Goal: Task Accomplishment & Management: Use online tool/utility

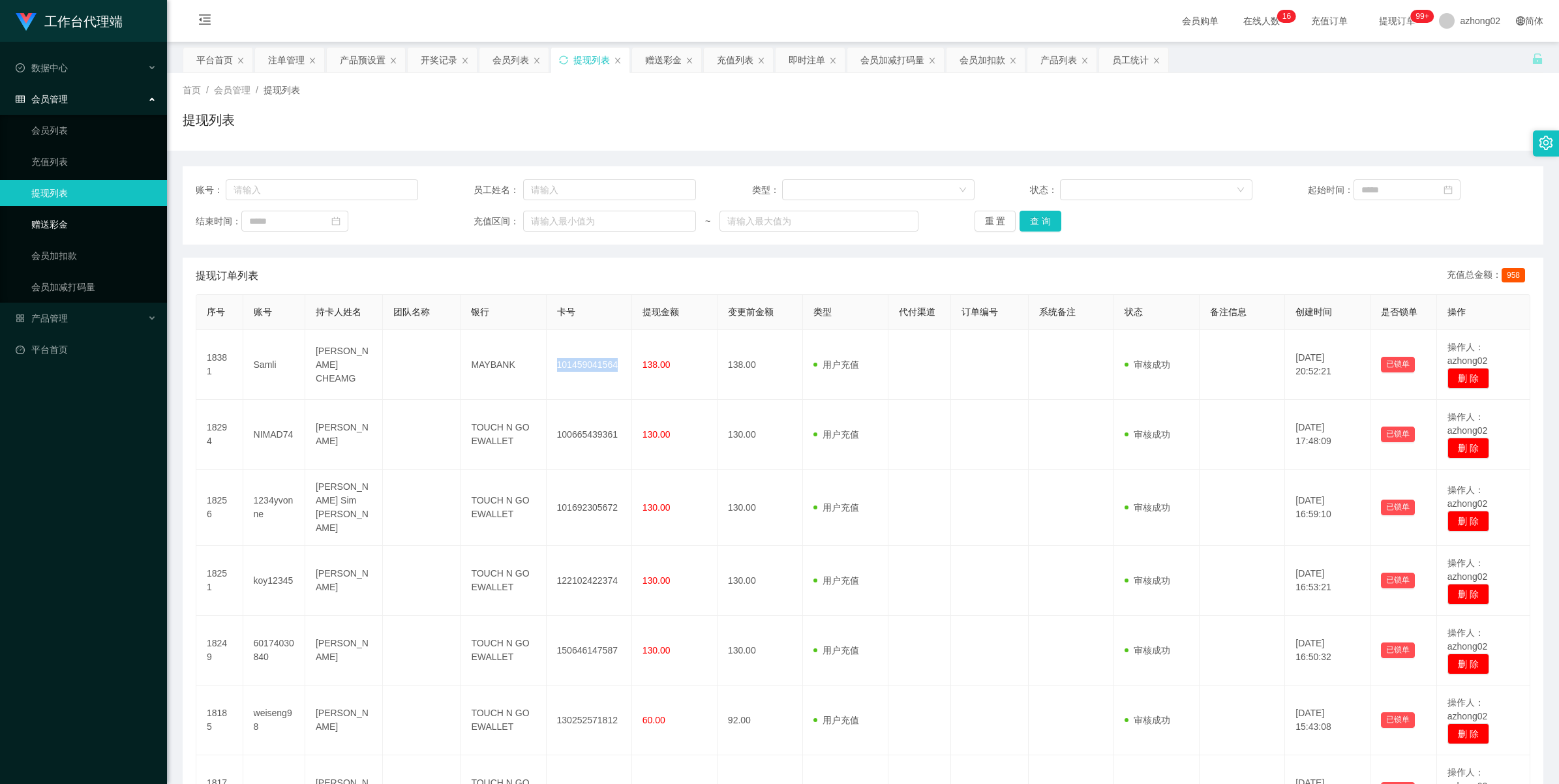
click at [74, 224] on link "赠送彩金" at bounding box center [94, 224] width 125 height 26
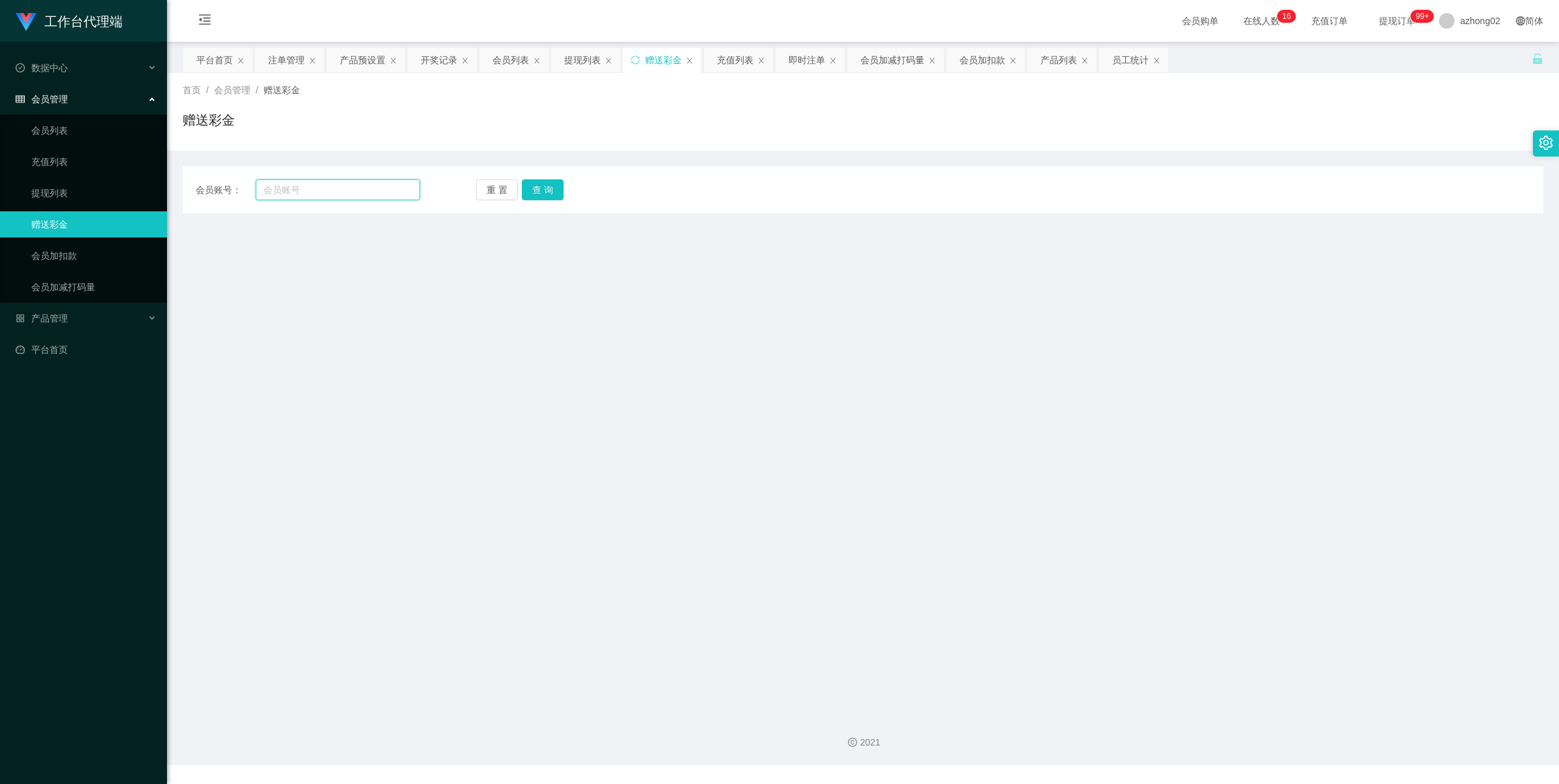
click at [355, 189] on input "text" at bounding box center [338, 190] width 164 height 21
paste input "Samli"
type input "Samli"
drag, startPoint x: 560, startPoint y: 183, endPoint x: 548, endPoint y: 201, distance: 21.6
click at [560, 183] on button "查 询" at bounding box center [542, 190] width 41 height 21
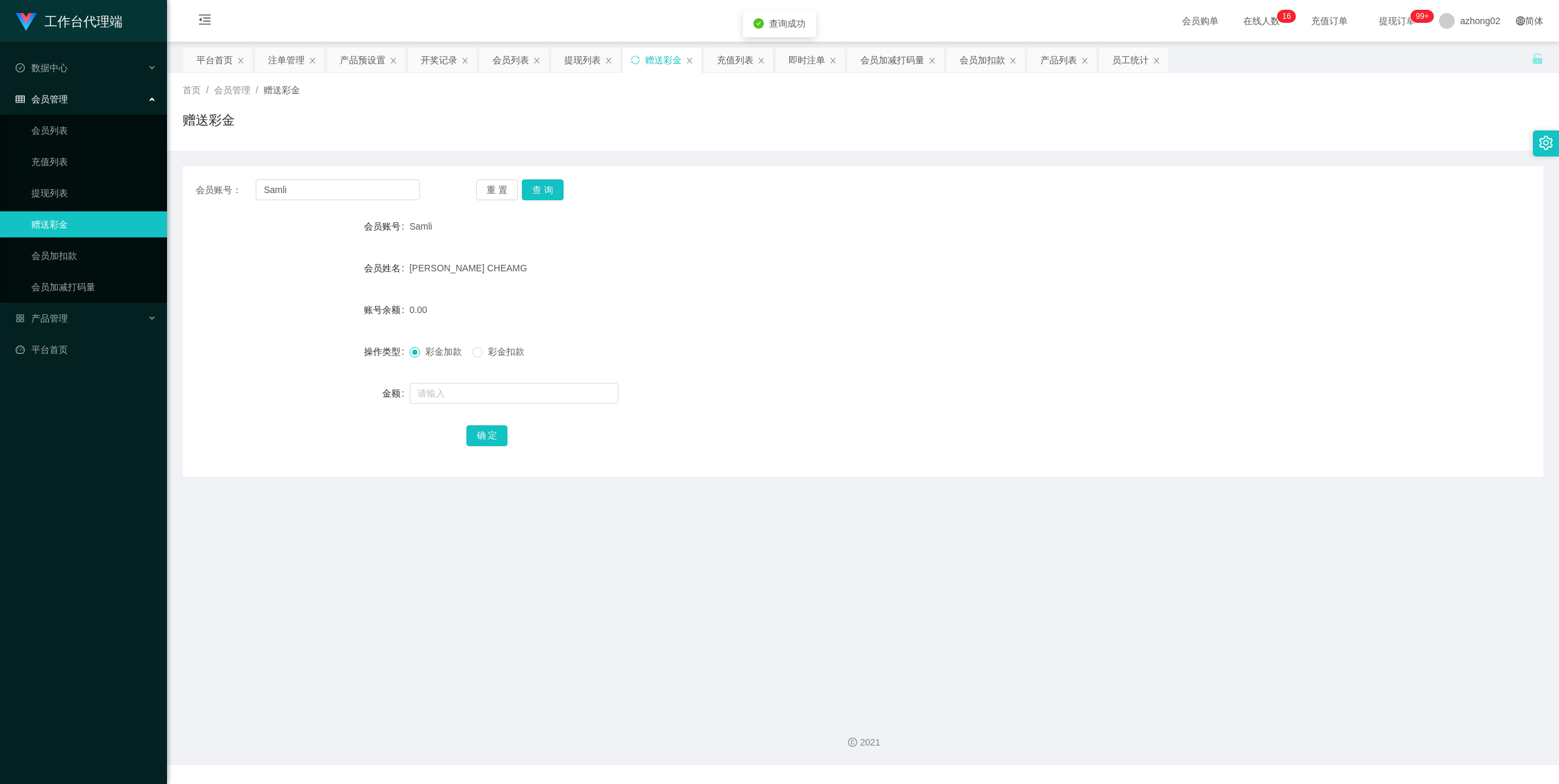
click at [447, 380] on div at bounding box center [807, 393] width 794 height 26
click at [447, 398] on input "text" at bounding box center [514, 393] width 209 height 21
type input "500"
click at [485, 438] on button "确 定" at bounding box center [487, 436] width 41 height 21
